Goal: Information Seeking & Learning: Learn about a topic

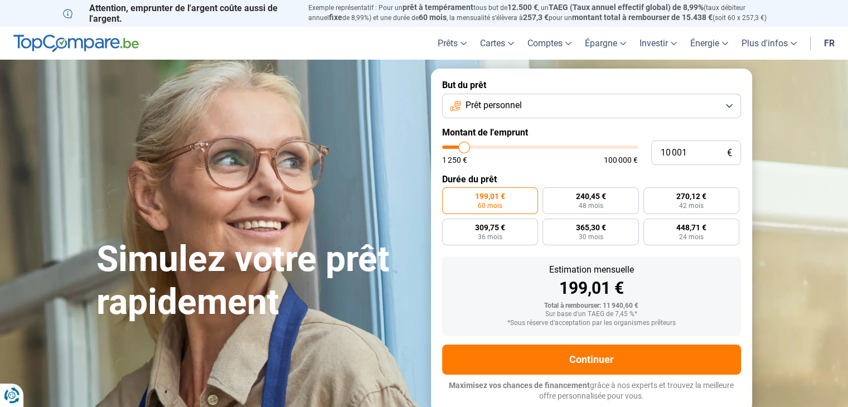
type input "12 250"
type input "12250"
type input "12 500"
type input "12500"
type input "13 500"
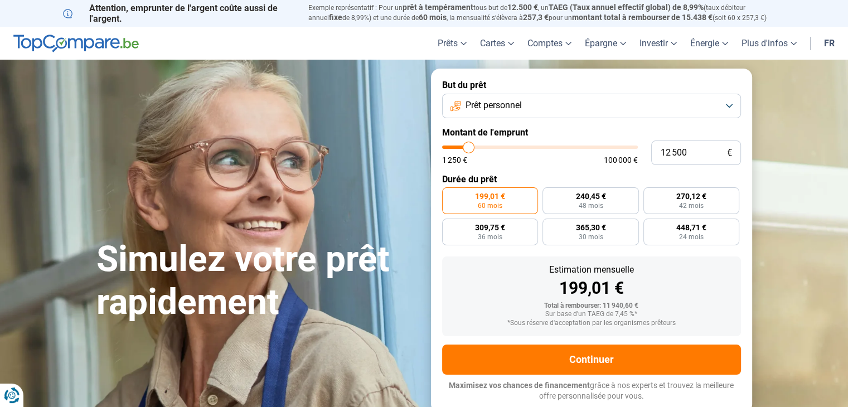
type input "13500"
type input "15 000"
type input "15000"
type input "16 000"
type input "16000"
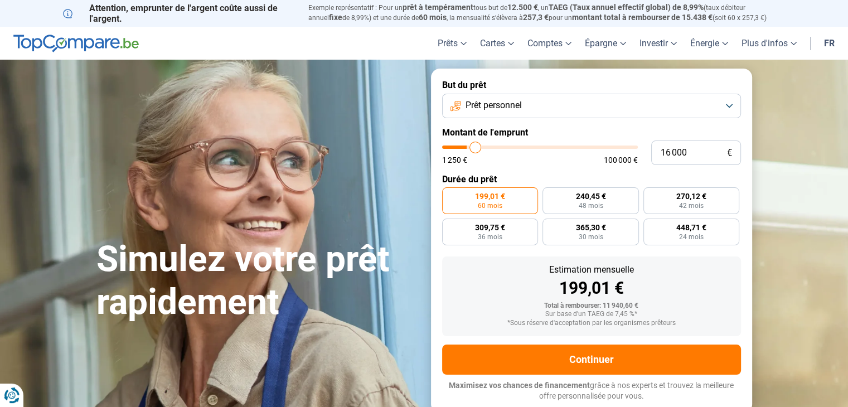
type input "18 000"
type input "18000"
type input "20 000"
type input "20000"
type input "22 250"
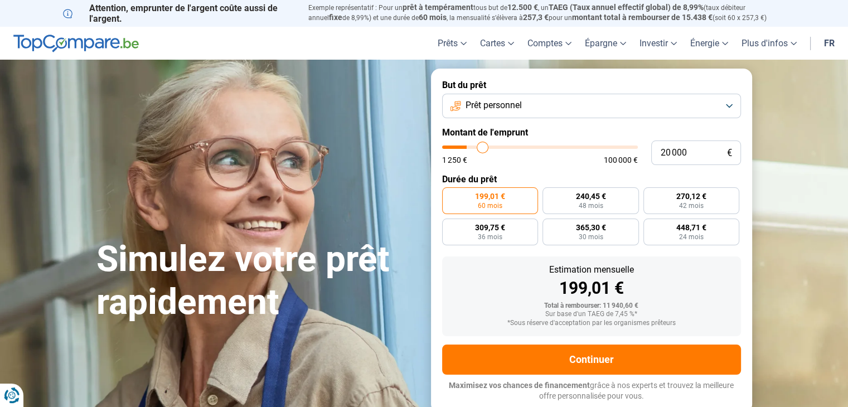
type input "22250"
type input "23 000"
type input "23000"
type input "24 500"
type input "24500"
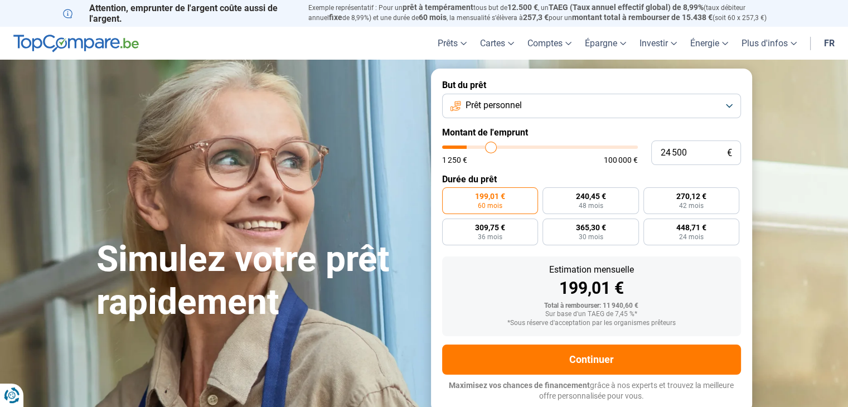
type input "25 250"
type input "25250"
type input "26 750"
type input "26750"
type input "28 250"
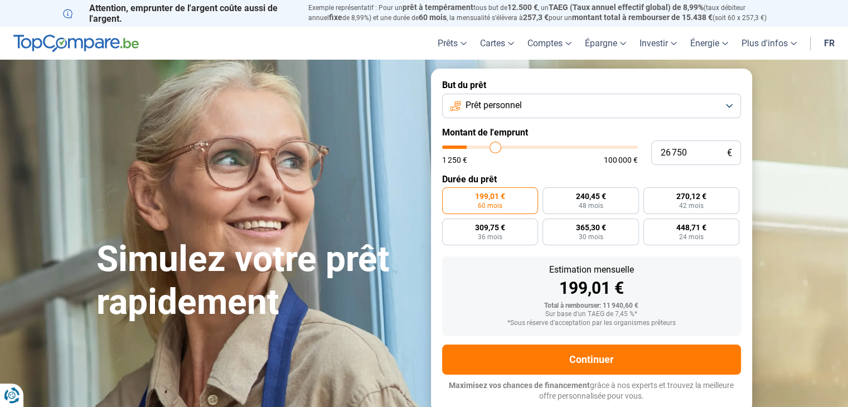
type input "28250"
type input "30 250"
type input "30250"
type input "32 750"
type input "32750"
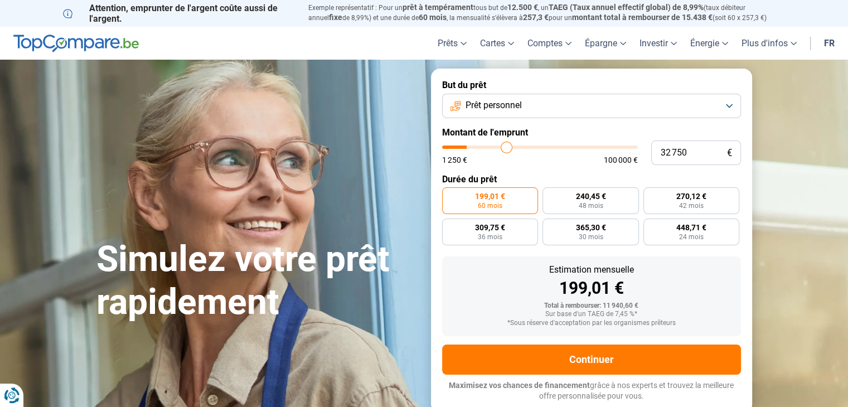
type input "34 500"
type input "34500"
type input "35 000"
type input "35000"
type input "35 750"
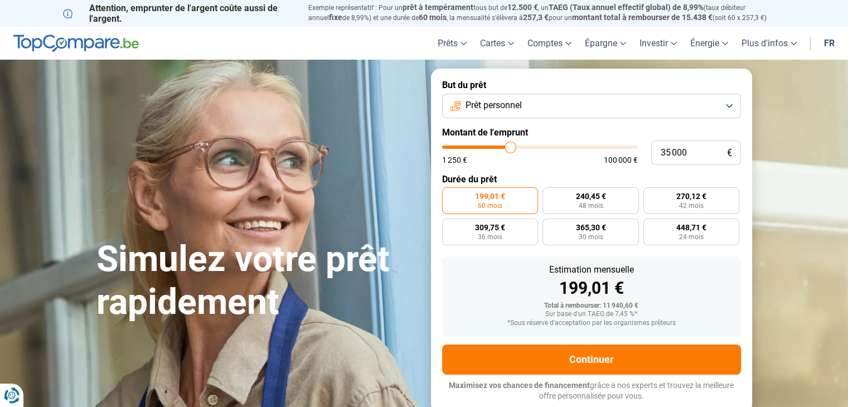
type input "35750"
type input "36 500"
type input "36500"
type input "37 250"
type input "37250"
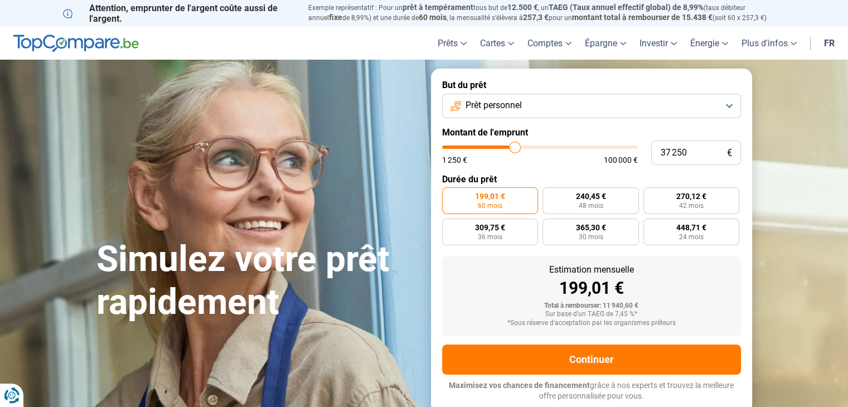
type input "38 250"
type input "38250"
type input "40 000"
type input "40000"
type input "41 250"
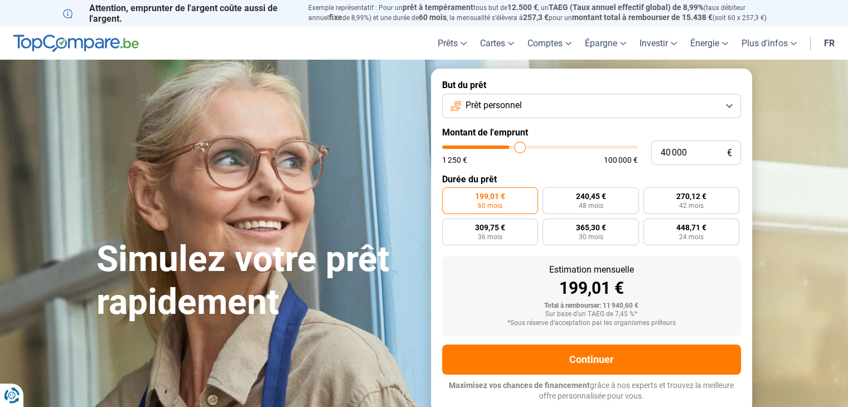
type input "41250"
type input "42 250"
type input "42250"
type input "42 750"
type input "42750"
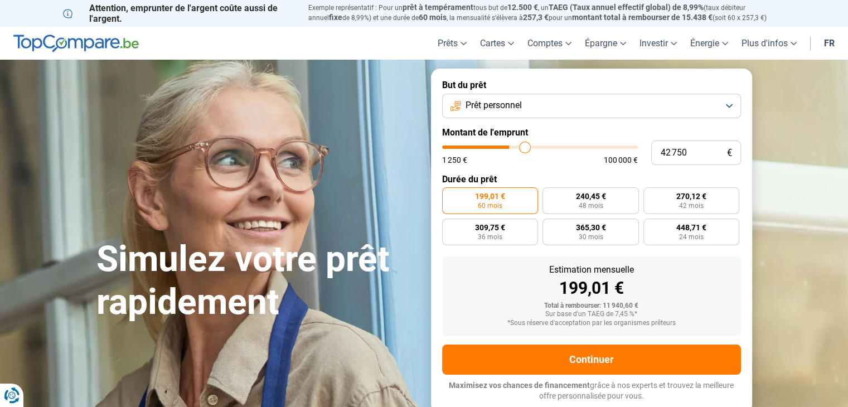
type input "43 000"
type input "43000"
type input "43 250"
type input "43250"
type input "44 000"
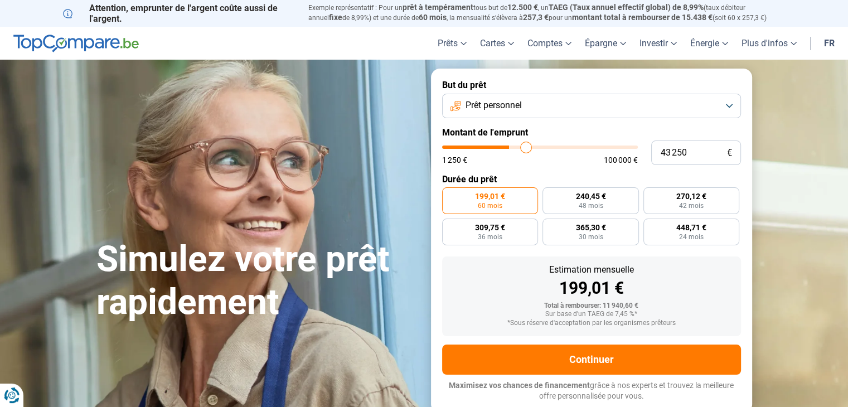
type input "44000"
type input "44 250"
type input "44250"
type input "44 500"
type input "44500"
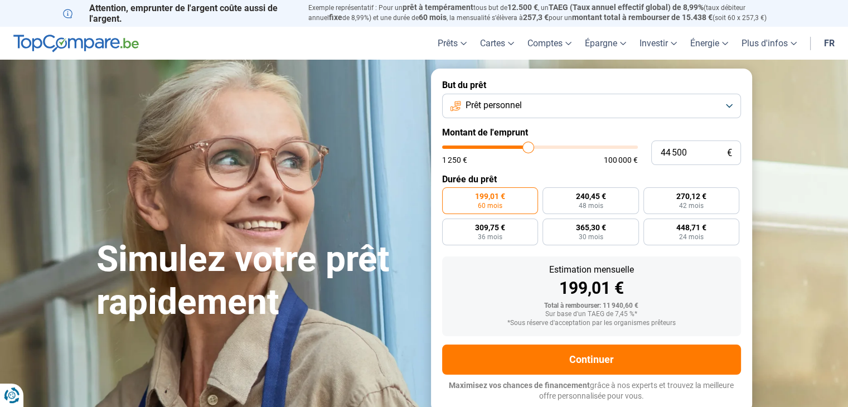
type input "44 750"
type input "44750"
type input "45 500"
type input "45500"
type input "47 750"
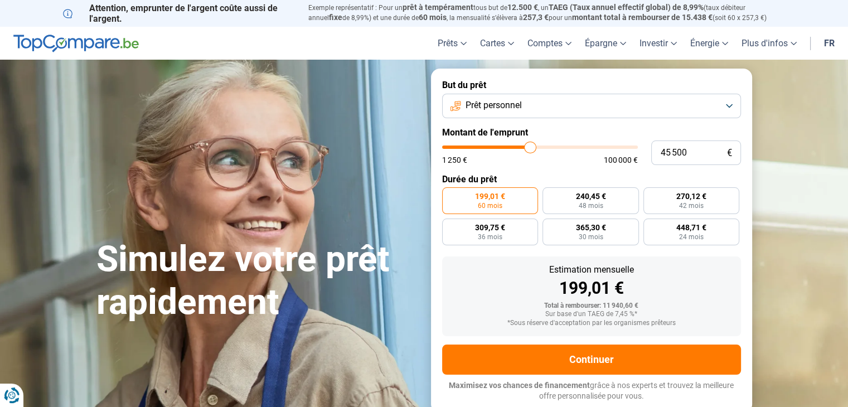
type input "47750"
type input "49 500"
type input "49500"
type input "50 750"
type input "50750"
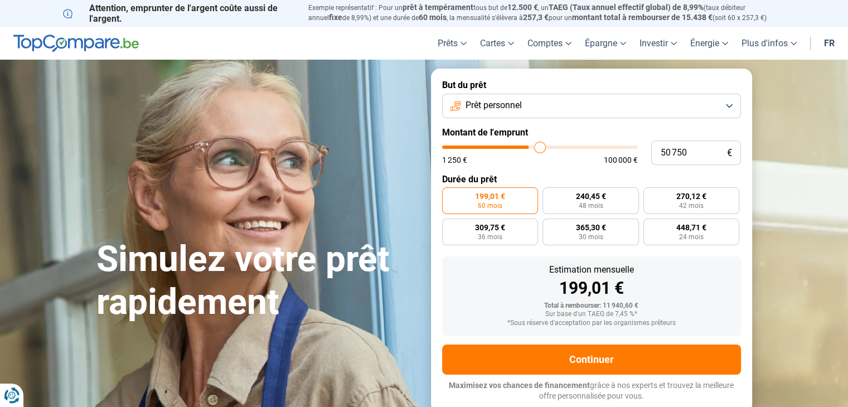
type input "52 000"
type input "52000"
type input "53 250"
type input "53250"
type input "53 500"
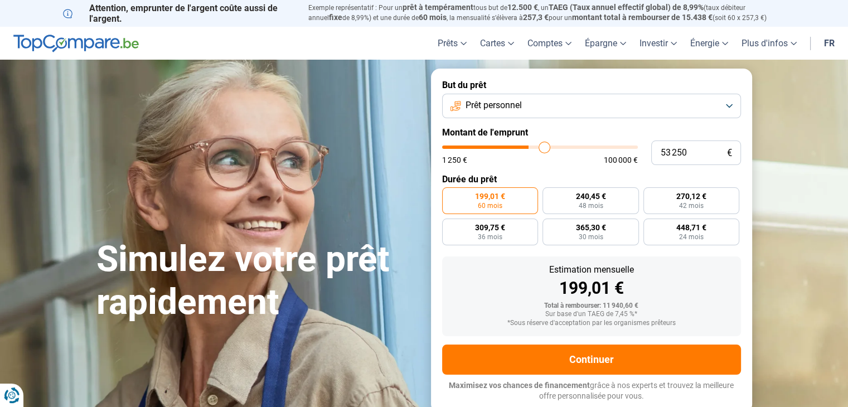
type input "53500"
type input "53 750"
type input "53750"
type input "54 000"
type input "54000"
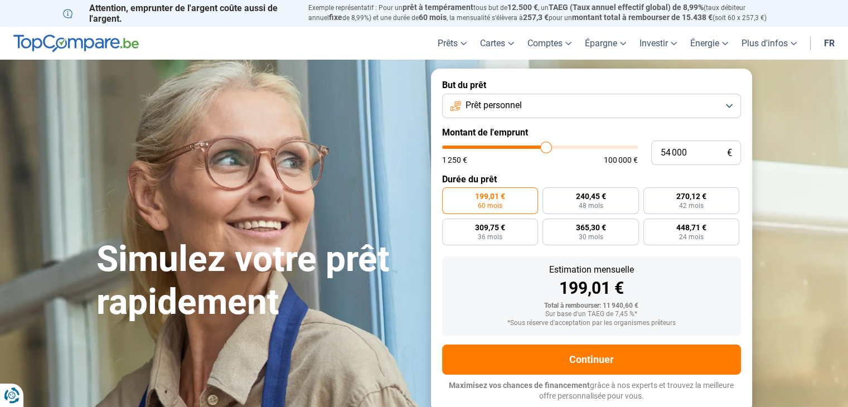
type input "54 750"
type input "54750"
type input "55 500"
type input "55500"
type input "56 500"
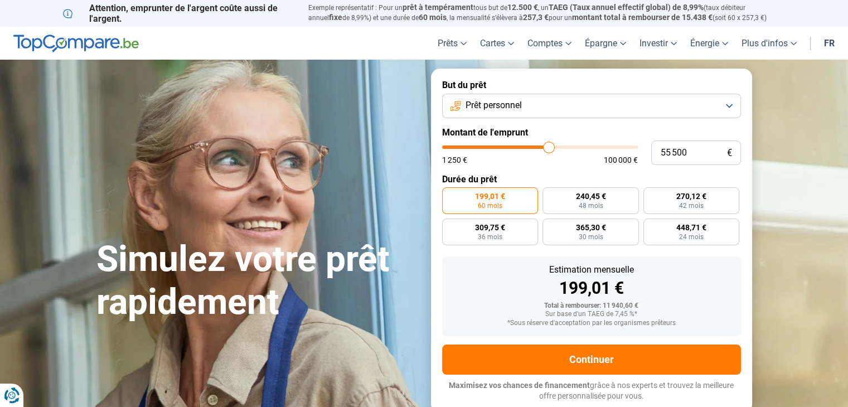
type input "56500"
type input "57 000"
type input "57000"
type input "57 250"
type input "57250"
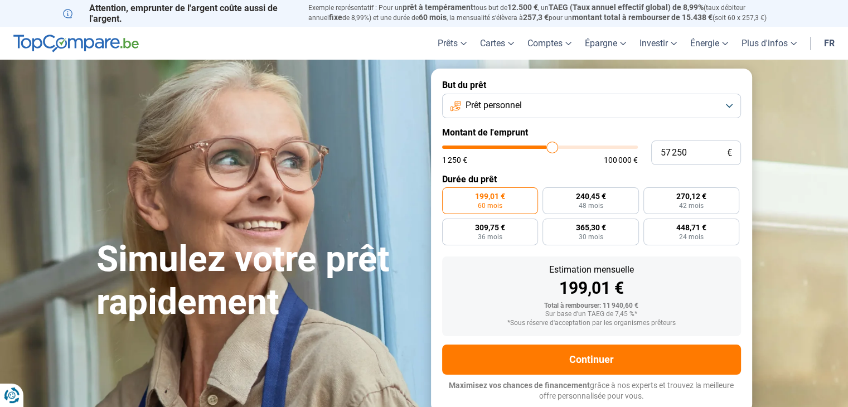
type input "57 500"
type input "57500"
type input "57 750"
type input "57750"
type input "58 250"
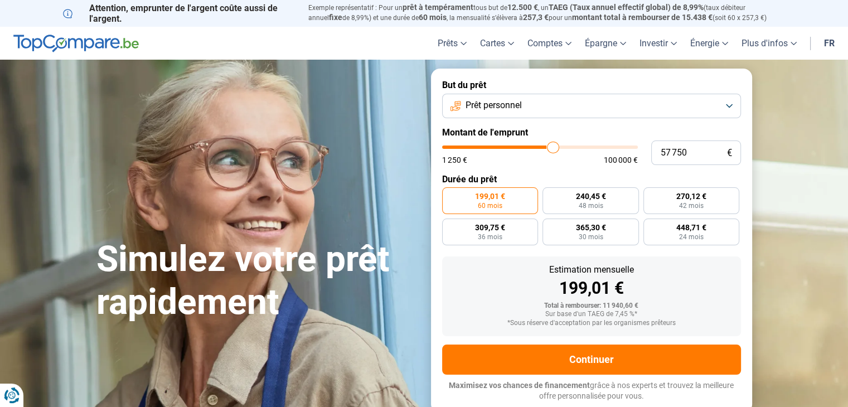
type input "58250"
type input "58 750"
type input "58750"
type input "59 250"
type input "59250"
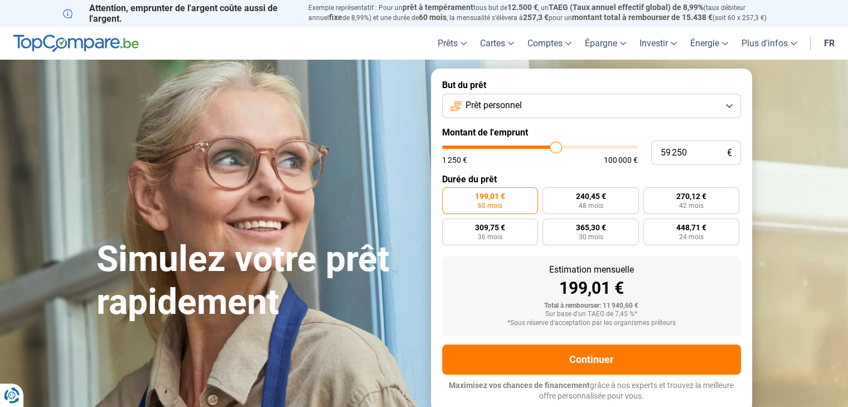
type input "60 000"
type input "60000"
type input "60 250"
type input "60250"
type input "60 500"
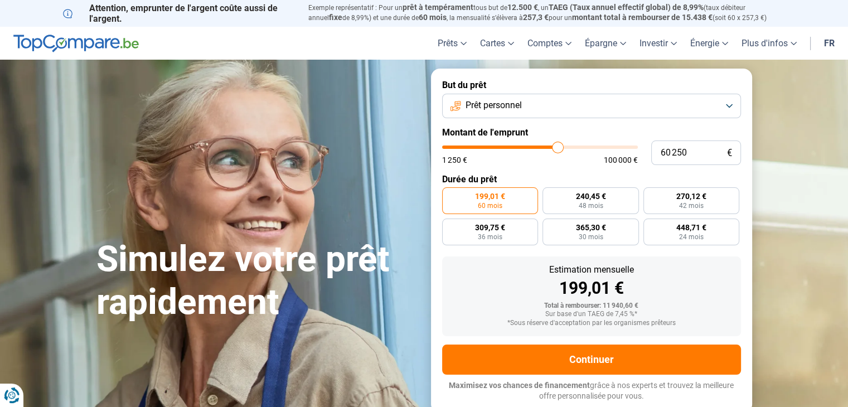
type input "60500"
type input "60 250"
type input "60250"
type input "59 500"
type input "59500"
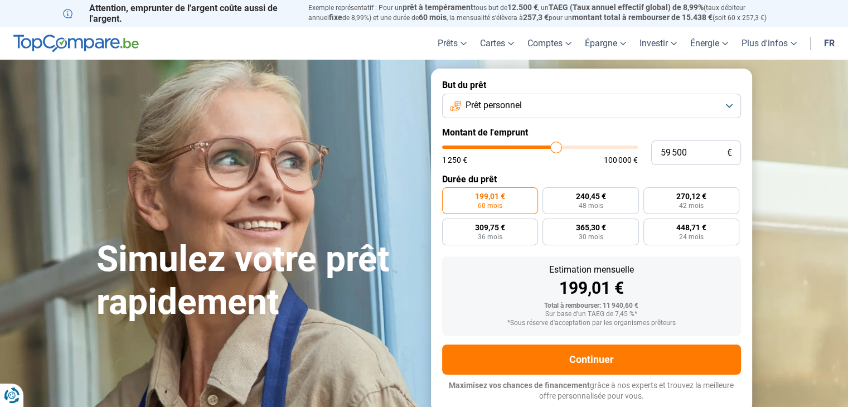
type input "59 250"
type input "59250"
type input "59 000"
type input "59000"
type input "58 750"
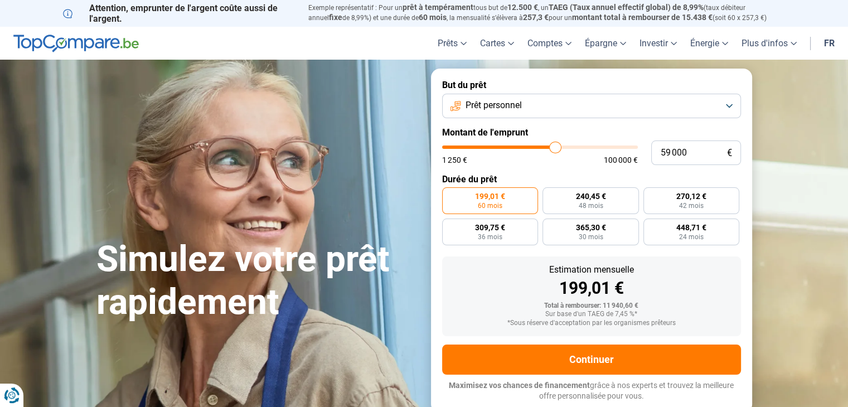
type input "58750"
type input "58 500"
type input "58500"
type input "58 000"
type input "58000"
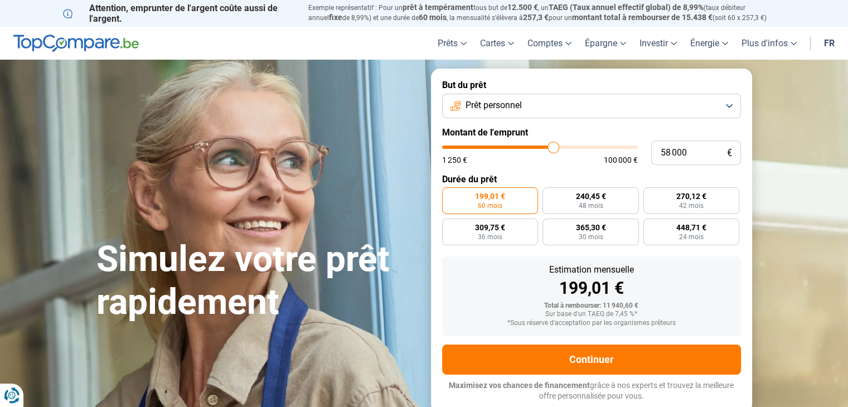
type input "57 750"
type input "57750"
type input "57 500"
type input "57500"
type input "57 250"
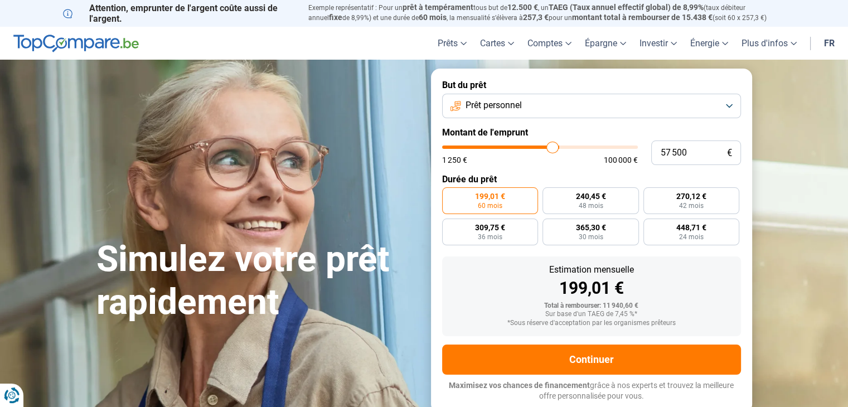
type input "57250"
type input "57 000"
type input "57000"
type input "56 750"
type input "56750"
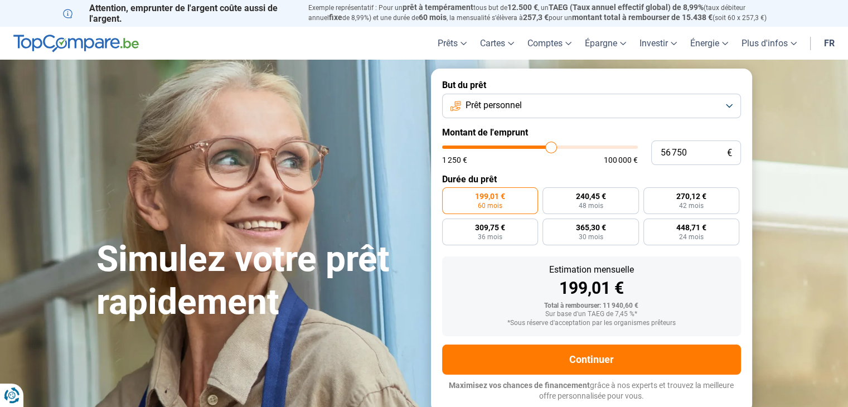
type input "56 500"
type input "56500"
type input "56 250"
type input "56250"
type input "55 750"
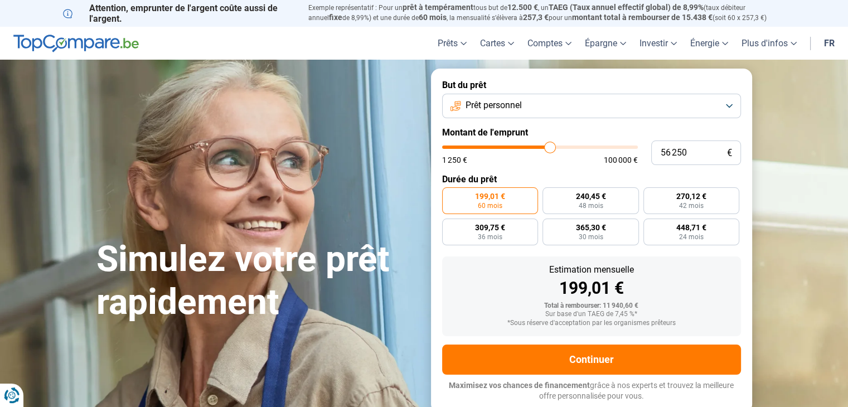
type input "55750"
type input "55 250"
type input "55250"
type input "54 500"
type input "54500"
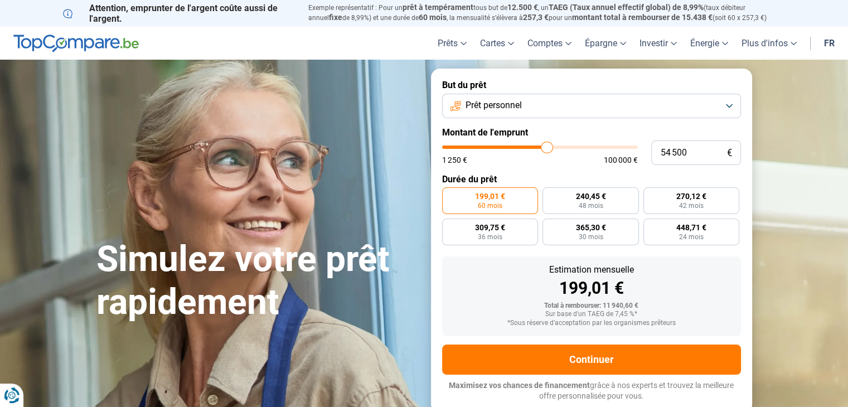
type input "54 250"
type input "54250"
type input "54 000"
type input "54000"
type input "53 750"
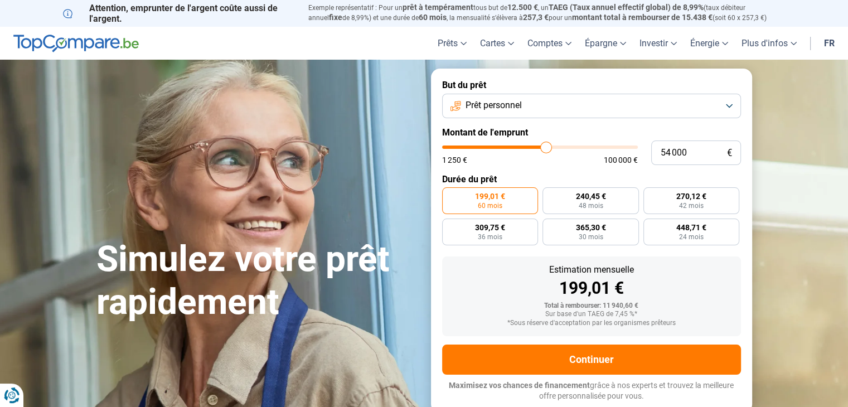
type input "53750"
type input "54 000"
type input "54000"
type input "54 250"
type input "54250"
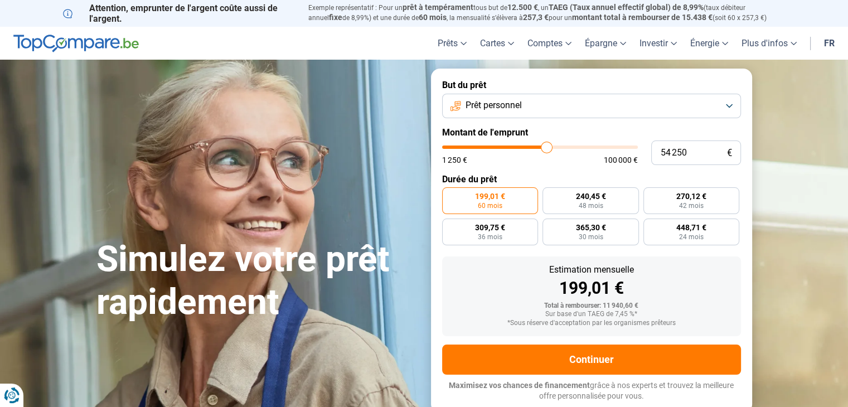
type input "54 750"
drag, startPoint x: 468, startPoint y: 148, endPoint x: 547, endPoint y: 145, distance: 78.7
type input "54750"
click at [547, 145] on input "range" at bounding box center [540, 146] width 196 height 3
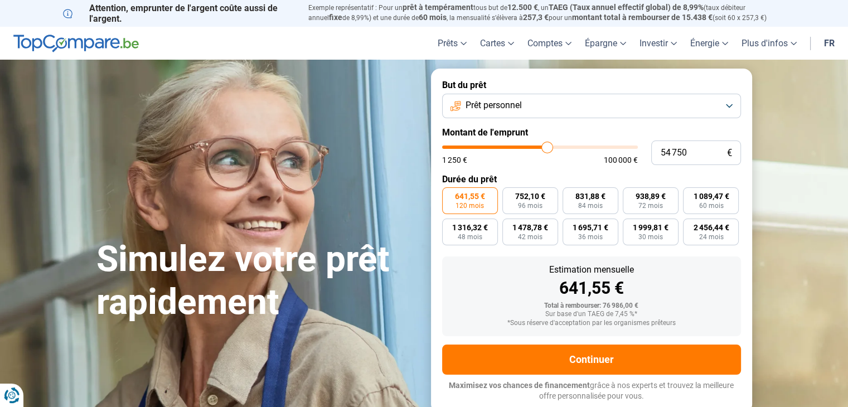
click at [547, 145] on input "range" at bounding box center [540, 146] width 196 height 3
click at [530, 105] on button "Prêt personnel" at bounding box center [591, 106] width 299 height 25
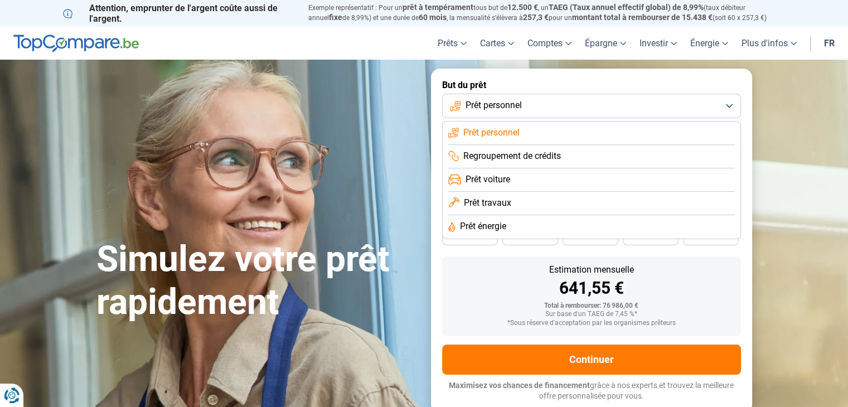
click at [534, 215] on li "Prêt travaux" at bounding box center [591, 226] width 287 height 23
